Goal: Task Accomplishment & Management: Use online tool/utility

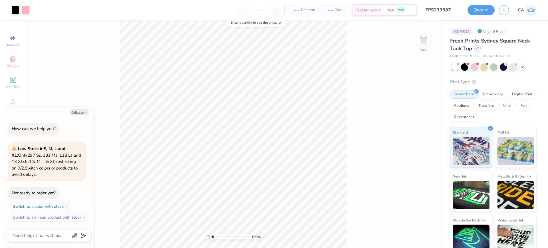
click at [477, 51] on div at bounding box center [477, 48] width 6 height 6
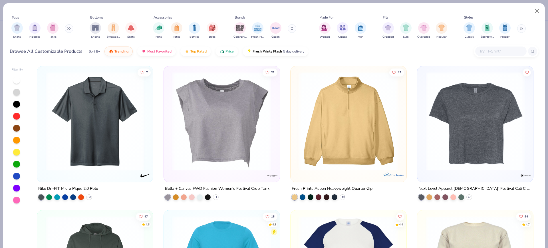
type textarea "x"
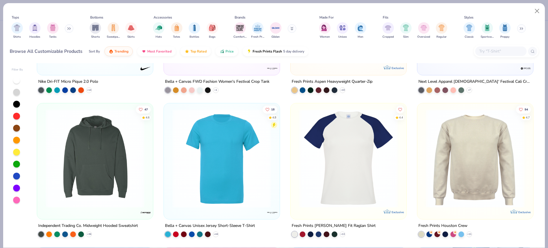
scroll to position [250, 0]
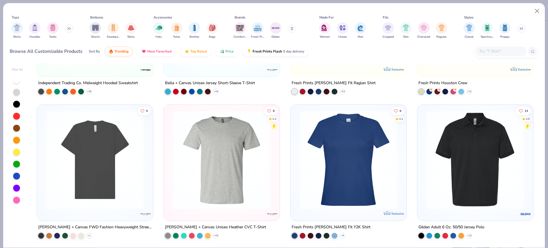
drag, startPoint x: 430, startPoint y: 115, endPoint x: 483, endPoint y: 58, distance: 77.9
click at [480, 58] on div "Browse All Customizable Products Sort By Trending Most Favorited Top Rated Pric…" at bounding box center [274, 51] width 529 height 16
click at [488, 53] on input "text" at bounding box center [500, 51] width 44 height 7
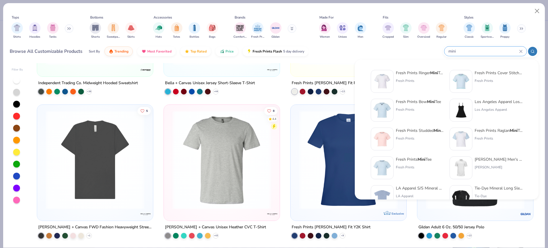
type input "mini"
click at [403, 78] on div "Fresh Prints" at bounding box center [420, 80] width 48 height 5
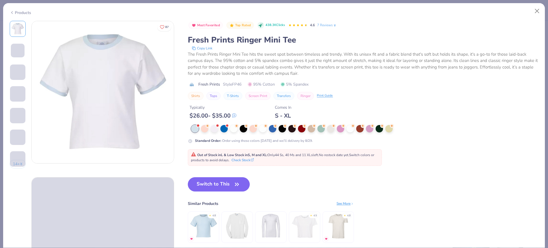
drag, startPoint x: 120, startPoint y: 95, endPoint x: 300, endPoint y: 175, distance: 197.1
click at [309, 181] on div "Switch to This Similar Products See More ★ 4.8 ★ 4.5 ★ 4.8" at bounding box center [271, 215] width 166 height 77
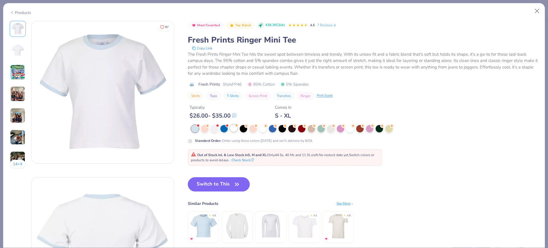
click at [233, 128] on div at bounding box center [233, 127] width 7 height 7
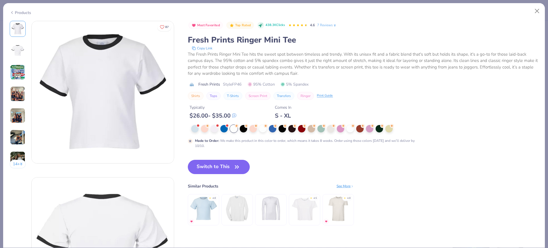
click at [13, 11] on icon at bounding box center [12, 12] width 5 height 7
type textarea "x"
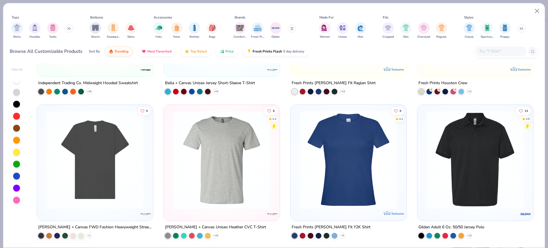
click at [489, 49] on input "text" at bounding box center [500, 51] width 44 height 7
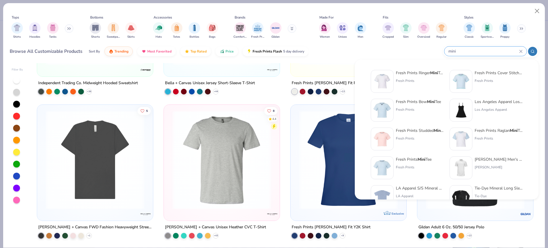
type input "mini"
click at [408, 161] on div "Fresh Prints Mini Tee" at bounding box center [414, 159] width 36 height 6
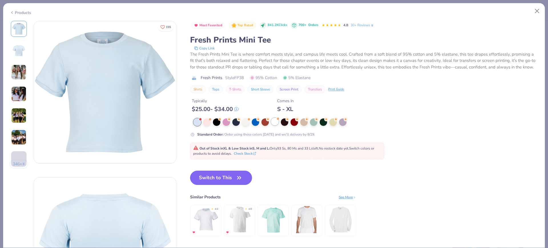
click at [276, 125] on div at bounding box center [274, 121] width 7 height 7
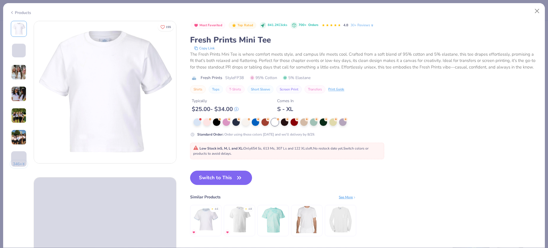
drag, startPoint x: 108, startPoint y: 95, endPoint x: 110, endPoint y: 98, distance: 3.7
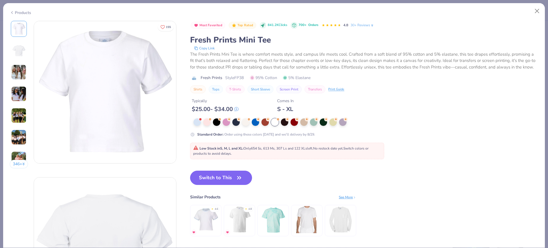
click at [241, 81] on span "Style FP38" at bounding box center [234, 78] width 19 height 6
copy span "FP38"
click at [230, 185] on button "Switch to This" at bounding box center [221, 178] width 62 height 14
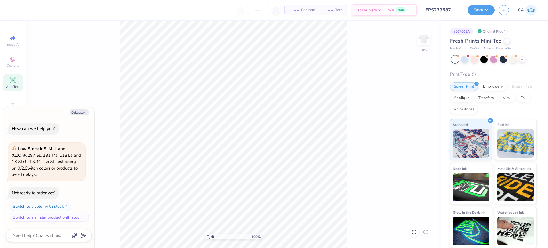
click at [14, 85] on span "Add Text" at bounding box center [13, 86] width 14 height 5
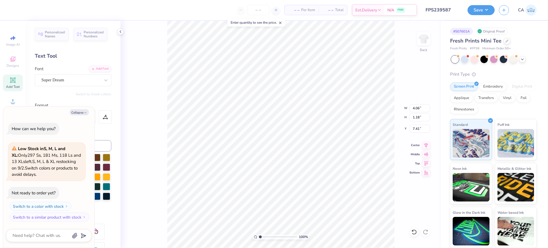
scroll to position [6, 1]
click at [15, 98] on icon at bounding box center [12, 101] width 7 height 7
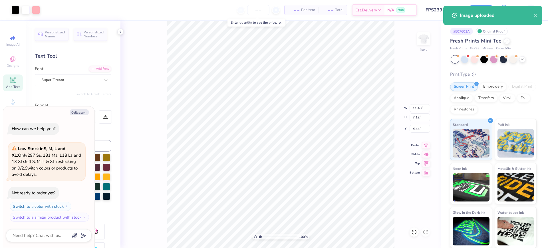
type textarea "x"
type input "2.15"
click at [264, 236] on input "range" at bounding box center [278, 236] width 39 height 5
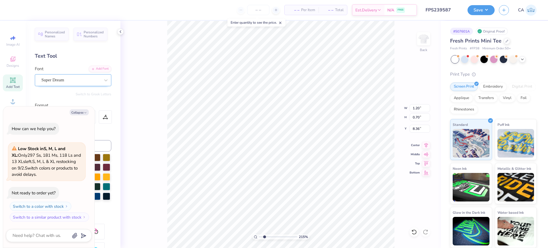
click at [73, 83] on div "Super Dream" at bounding box center [71, 80] width 60 height 9
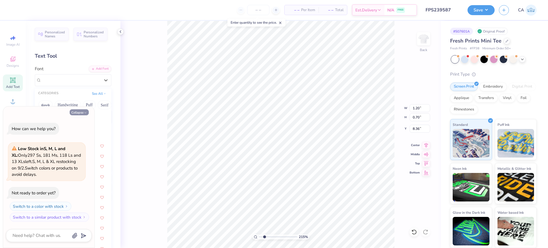
click at [78, 113] on button "Collapse" at bounding box center [79, 112] width 19 height 6
type textarea "x"
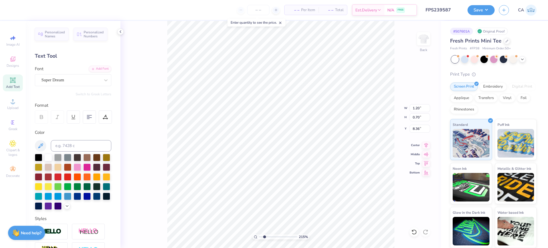
click at [65, 73] on div "Font Super Dream" at bounding box center [73, 76] width 76 height 21
click at [66, 79] on div "Super Dream" at bounding box center [71, 80] width 60 height 9
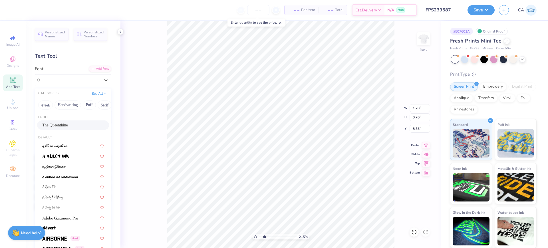
click at [58, 126] on div "The Queenthine" at bounding box center [73, 125] width 62 height 6
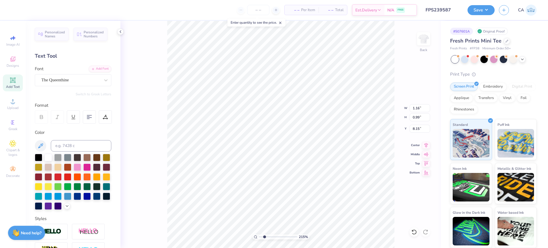
type input "1.16"
type input "0.99"
type input "8.15"
type input "2.00"
type input "0.90"
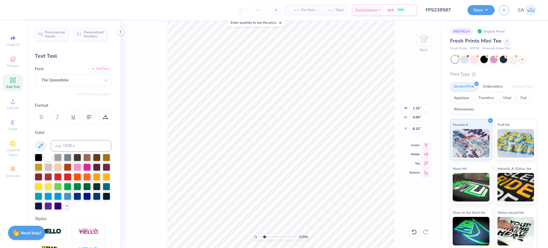
type input "8.57"
click at [67, 78] on div "Super Dream" at bounding box center [71, 80] width 60 height 9
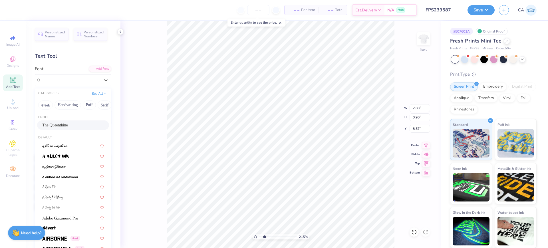
click at [56, 123] on span "The Queenthine" at bounding box center [55, 125] width 26 height 6
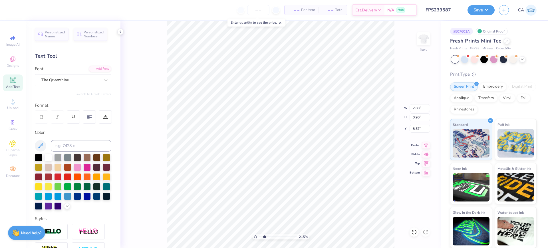
type input "1.28"
type input "1.47"
type input "8.28"
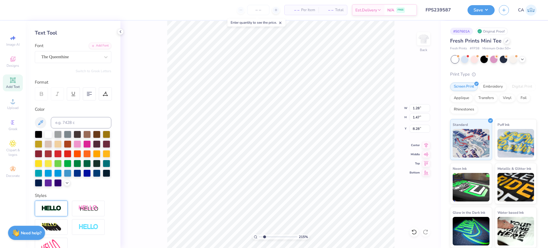
scroll to position [36, 0]
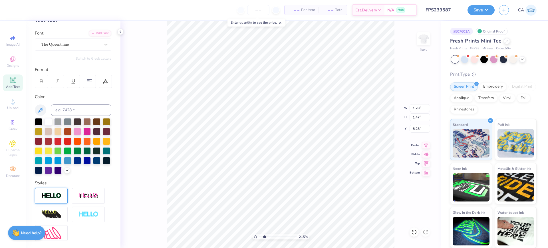
click at [49, 199] on img at bounding box center [51, 196] width 20 height 7
type input "1.29"
type input "1.48"
type input "8.27"
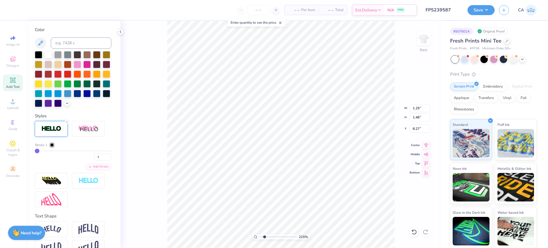
scroll to position [107, 0]
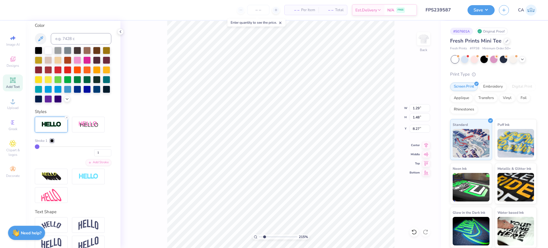
type input "1.16"
type input "0.99"
type input "8.15"
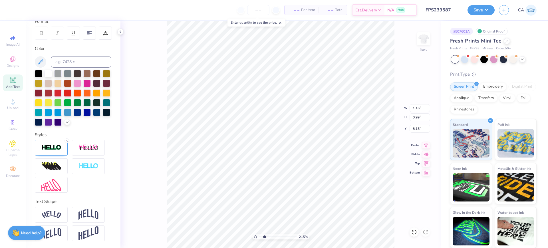
type input "1.18"
type input "1.00"
type input "8.14"
click at [50, 153] on div at bounding box center [51, 148] width 33 height 16
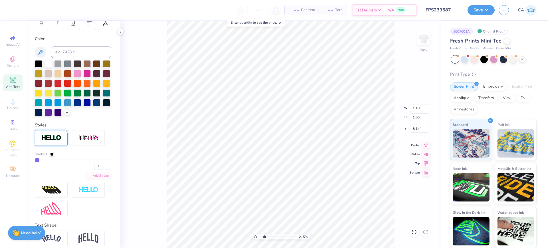
type input "1.49"
type input "1.01"
type input "8.75"
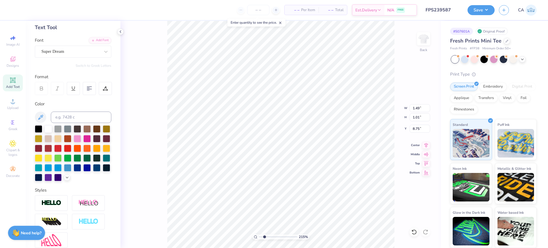
scroll to position [22, 0]
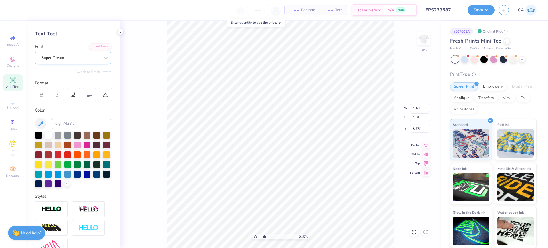
click at [62, 58] on div "Super Dream" at bounding box center [71, 57] width 60 height 9
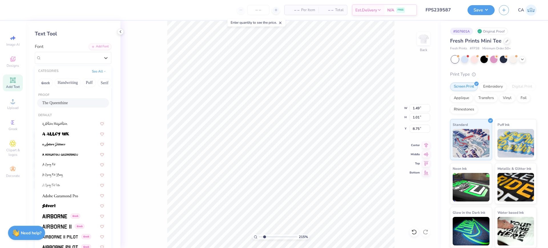
click at [52, 108] on div "Proof The Queenthine" at bounding box center [73, 100] width 76 height 21
click at [53, 103] on span "The Queenthine" at bounding box center [55, 103] width 26 height 6
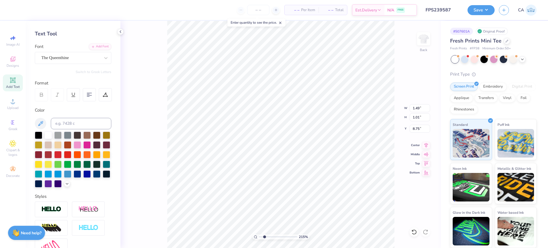
type input "0.86"
type input "1.28"
type input "8.71"
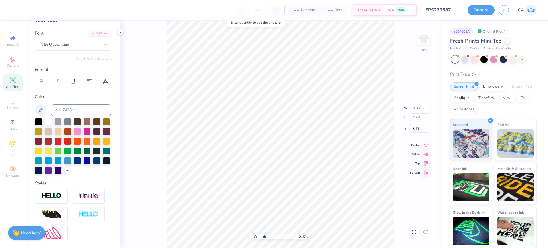
scroll to position [58, 0]
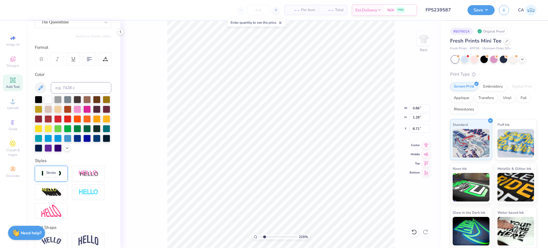
click at [58, 177] on img at bounding box center [51, 173] width 20 height 7
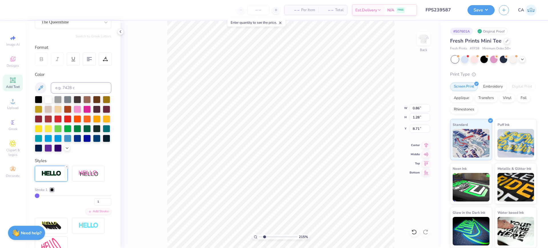
type input "0.87"
type input "1.29"
type input "8.70"
type input "0.75"
type input "0.81"
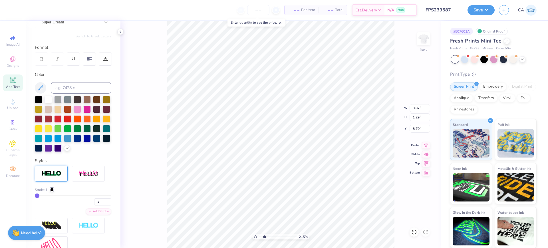
type input "9.57"
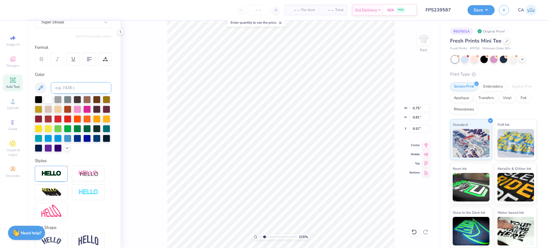
type input "0.73"
type input "0.78"
type input "9.65"
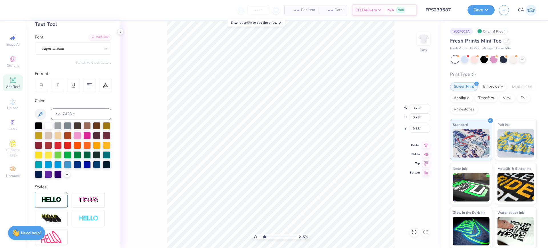
scroll to position [0, 0]
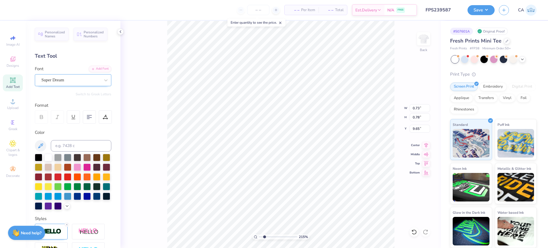
click at [69, 76] on div at bounding box center [70, 80] width 59 height 8
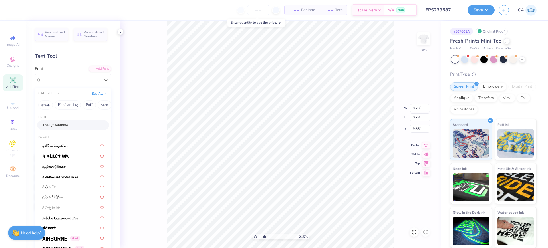
click at [53, 126] on span "The Queenthine" at bounding box center [55, 125] width 26 height 6
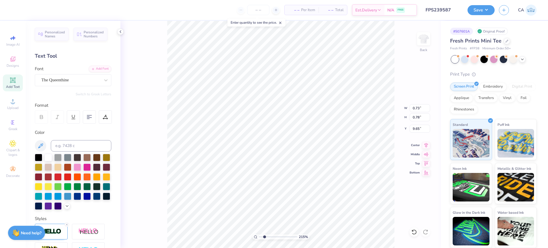
type input "1.21"
type input "1.28"
type input "9.48"
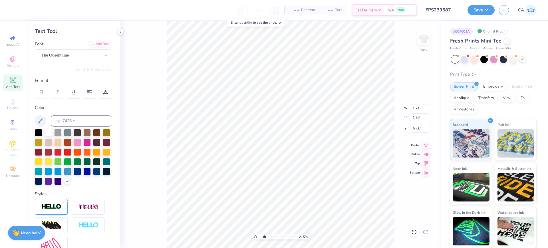
scroll to position [71, 0]
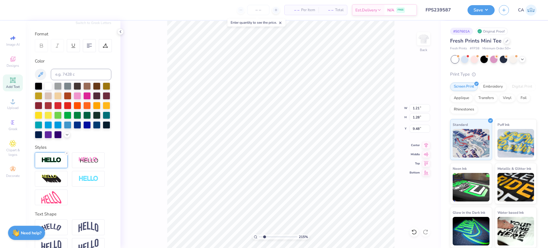
click at [52, 166] on div at bounding box center [51, 160] width 33 height 16
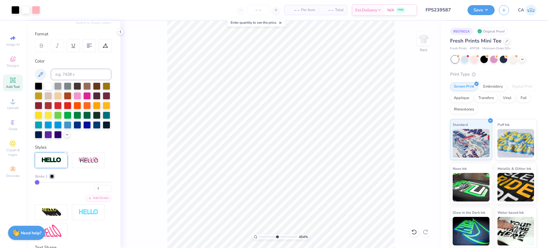
drag, startPoint x: 269, startPoint y: 237, endPoint x: 277, endPoint y: 234, distance: 8.4
type input "5.43"
click at [277, 234] on input "range" at bounding box center [278, 236] width 39 height 5
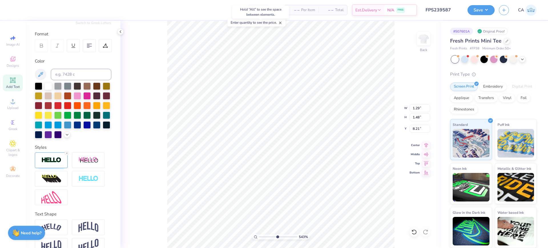
type input "8.21"
type input "2.06"
type input "1.55"
type input "8.28"
type input "1.21"
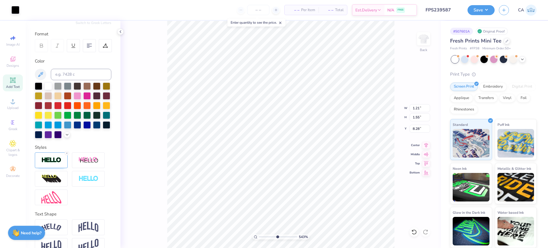
type input "1.28"
type input "9.19"
type input "1.48"
type input "1.77"
type input "8.89"
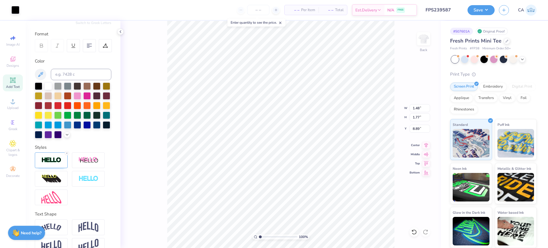
drag, startPoint x: 272, startPoint y: 236, endPoint x: 253, endPoint y: 239, distance: 19.0
click at [259, 239] on input "range" at bounding box center [278, 236] width 39 height 5
drag, startPoint x: 263, startPoint y: 237, endPoint x: 282, endPoint y: 226, distance: 22.4
type input "6.85"
click at [282, 234] on input "range" at bounding box center [278, 236] width 39 height 5
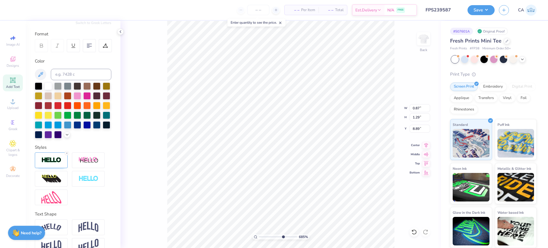
type input "1.48"
type input "1.77"
type input "1.39"
type input "1.67"
type input "8.99"
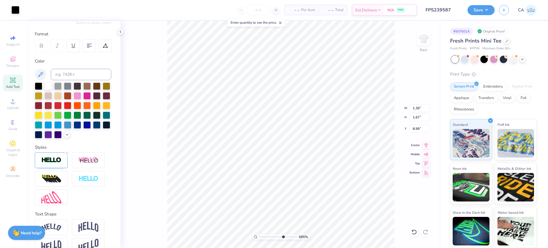
click at [270, 240] on div "685 %" at bounding box center [280, 134] width 227 height 227
click at [270, 236] on input "range" at bounding box center [278, 236] width 39 height 5
drag, startPoint x: 267, startPoint y: 239, endPoint x: 253, endPoint y: 233, distance: 15.1
type input "1"
click at [259, 234] on input "range" at bounding box center [278, 236] width 39 height 5
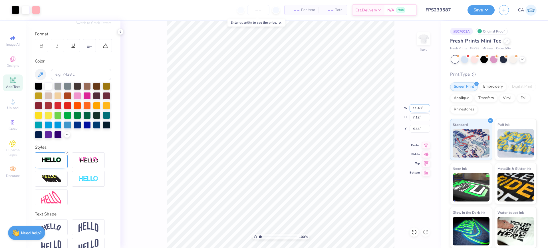
click at [414, 106] on input "11.40" at bounding box center [419, 108] width 21 height 8
type input "5.00"
type input "3.12"
type input "6.44"
click at [414, 106] on input "5.00" at bounding box center [419, 108] width 21 height 8
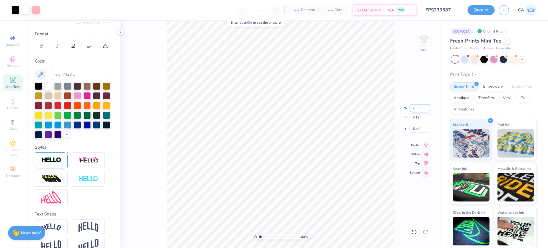
type input "7.00"
type input "4.37"
type input "5.81"
click at [414, 106] on input "7.00" at bounding box center [419, 108] width 21 height 8
type input "5"
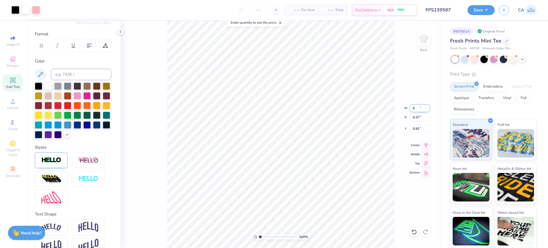
type input "6.00"
type input "3.75"
type input "6.13"
click at [417, 130] on input "6.13" at bounding box center [419, 129] width 21 height 8
type input "0.50"
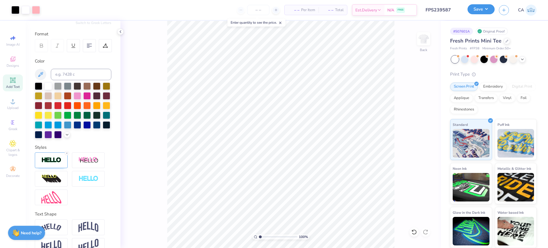
click at [478, 5] on button "Save" at bounding box center [480, 9] width 27 height 10
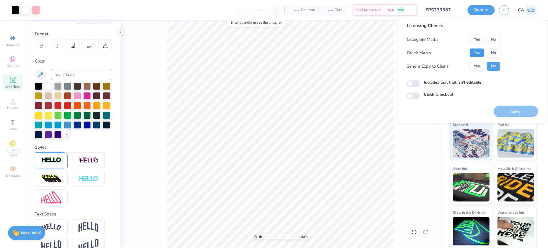
click at [479, 51] on button "Yes" at bounding box center [476, 52] width 15 height 9
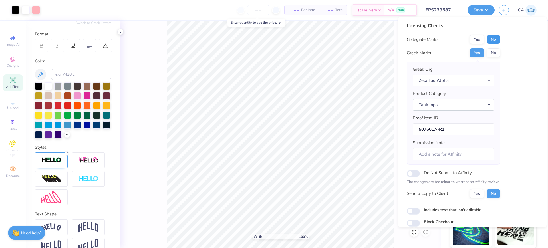
click at [493, 39] on button "No" at bounding box center [493, 39] width 14 height 9
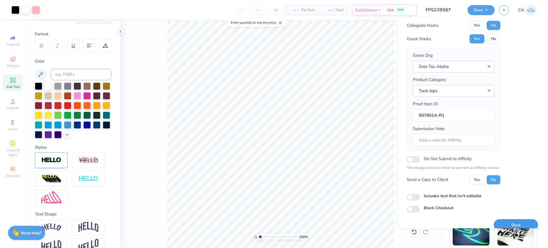
scroll to position [23, 0]
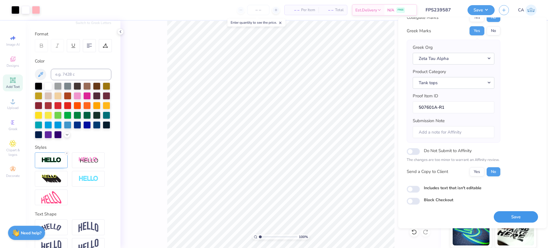
click at [496, 218] on button "Save" at bounding box center [516, 217] width 44 height 12
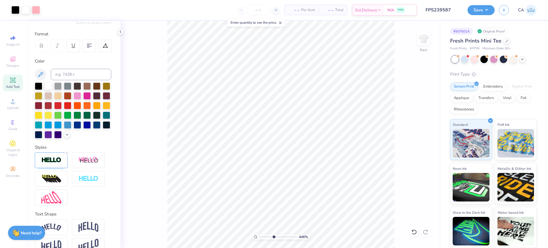
type input "4.46"
click at [273, 236] on input "range" at bounding box center [278, 236] width 39 height 5
